Goal: Book appointment/travel/reservation

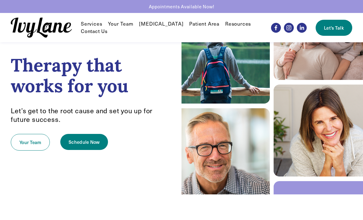
scroll to position [67, 0]
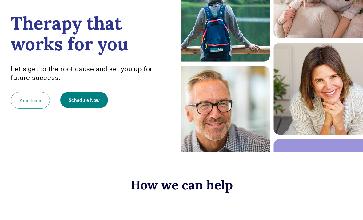
click at [26, 108] on link "Your Team" at bounding box center [30, 100] width 39 height 17
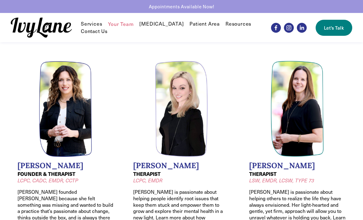
click at [307, 104] on img at bounding box center [297, 109] width 53 height 96
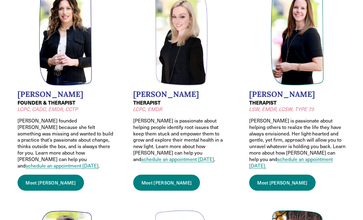
scroll to position [106, 0]
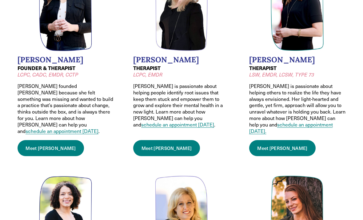
click at [270, 142] on link "Meet Jodi" at bounding box center [282, 148] width 67 height 16
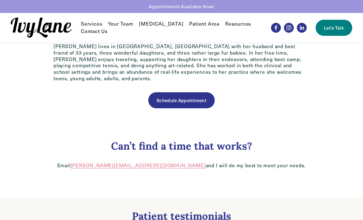
scroll to position [389, 0]
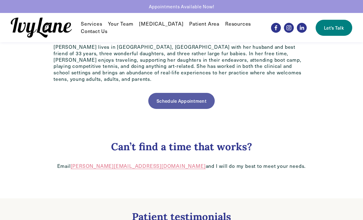
click at [207, 93] on link "Schedule Appointment" at bounding box center [181, 101] width 66 height 16
